Goal: Navigation & Orientation: Find specific page/section

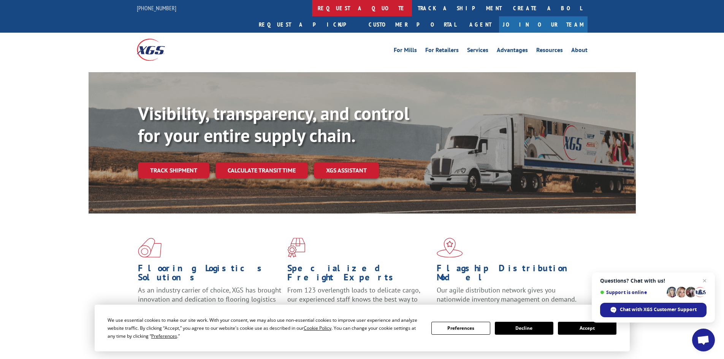
click at [312, 7] on link "request a quote" at bounding box center [362, 8] width 100 height 16
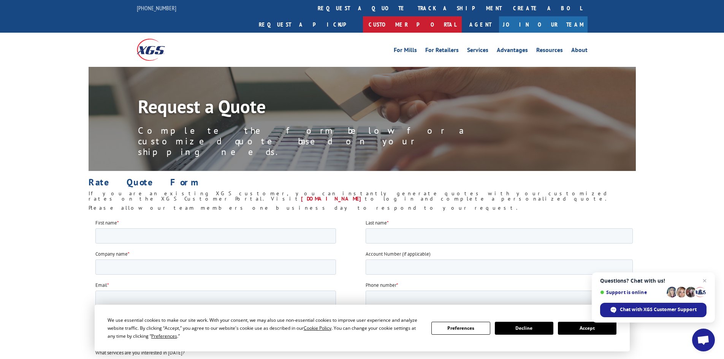
click at [462, 16] on link "Customer Portal" at bounding box center [412, 24] width 99 height 16
click at [704, 280] on span "Open chat" at bounding box center [705, 281] width 10 height 10
